Goal: Transaction & Acquisition: Purchase product/service

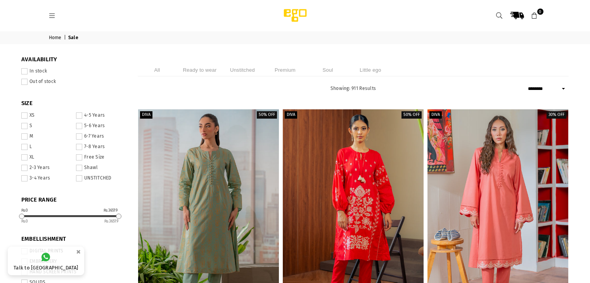
select select "******"
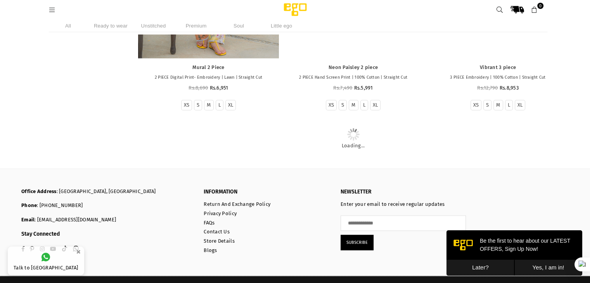
scroll to position [1880, 0]
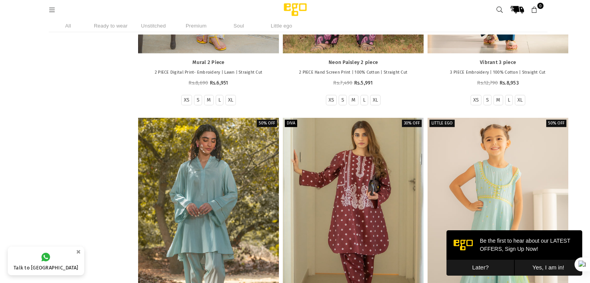
click at [149, 25] on li "Unstitched" at bounding box center [153, 25] width 39 height 13
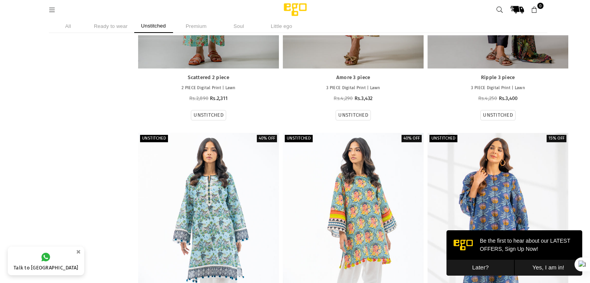
scroll to position [2431, 0]
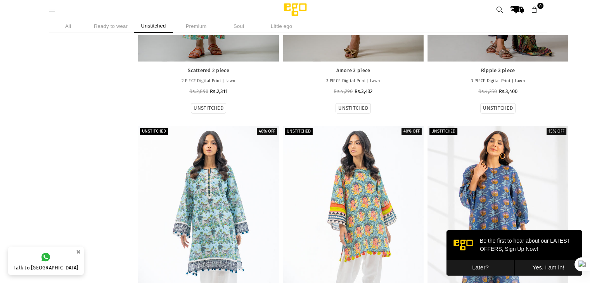
click at [550, 267] on button "Yes, I am in!" at bounding box center [548, 268] width 68 height 16
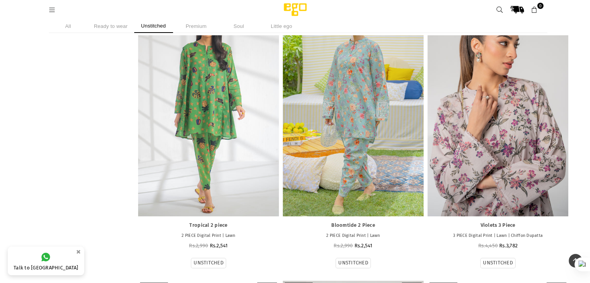
scroll to position [3362, 0]
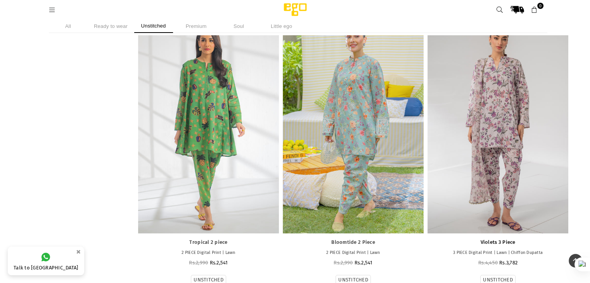
click at [506, 242] on link "Violets 3 Piece" at bounding box center [497, 242] width 133 height 7
